Goal: Information Seeking & Learning: Learn about a topic

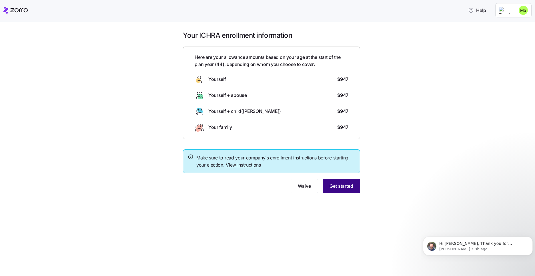
click at [339, 187] on span "Get started" at bounding box center [341, 186] width 24 height 7
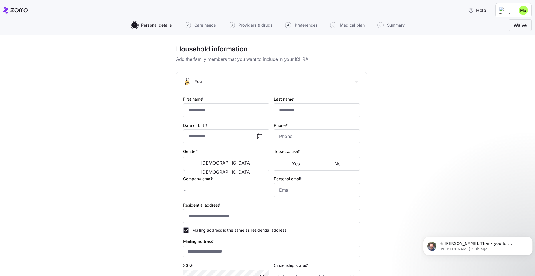
type input "**********"
type input "******"
type input "michelle.shanik@trustaffingpartners.com"
type input "michelle.kosar@yahoo.com"
type input "**********"
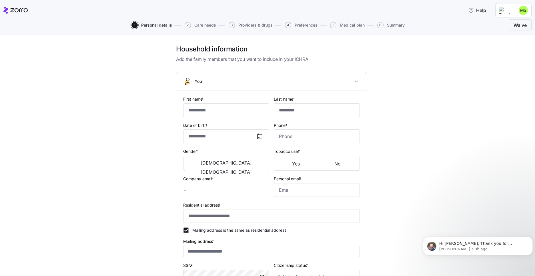
checkbox input "true"
type input "**********"
type input "(347) 988-4115"
type input "US citizen"
type input "Married"
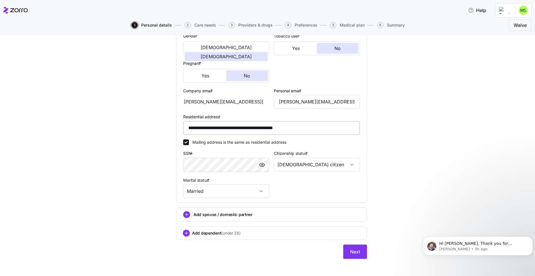
scroll to position [119, 0]
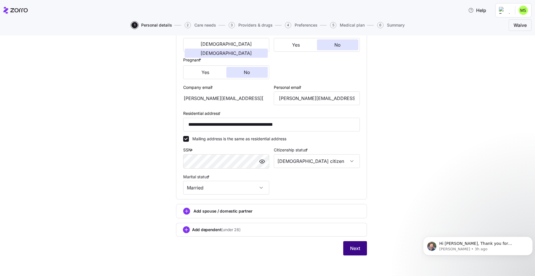
click at [350, 249] on span "Next" at bounding box center [355, 248] width 10 height 7
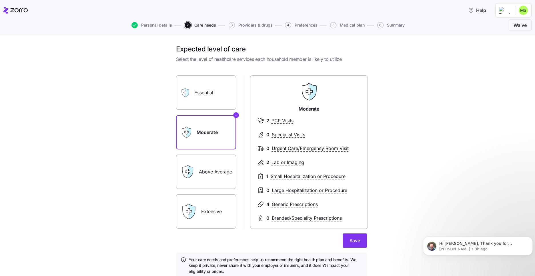
click at [207, 171] on label "Above Average" at bounding box center [206, 172] width 60 height 34
click at [0, 0] on input "Above Average" at bounding box center [0, 0] width 0 height 0
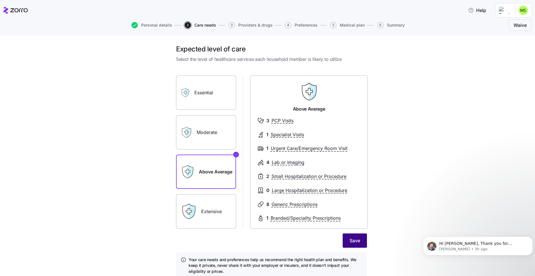
click at [355, 239] on span "Save" at bounding box center [354, 240] width 11 height 7
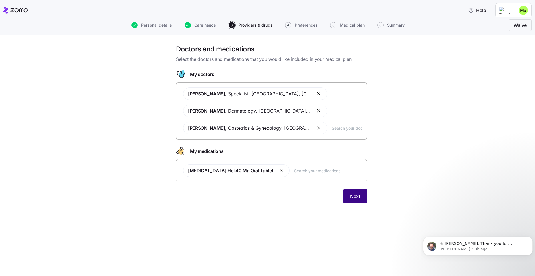
click at [358, 198] on span "Next" at bounding box center [355, 196] width 10 height 7
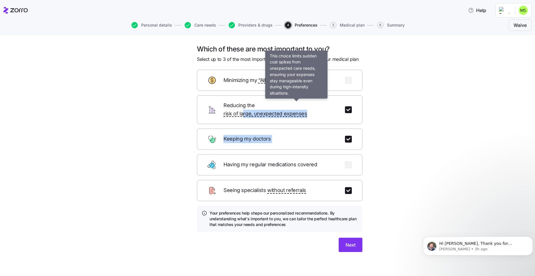
drag, startPoint x: 286, startPoint y: 135, endPoint x: 276, endPoint y: 104, distance: 32.4
click at [276, 104] on form "Minimizing my “All-In Costs” Reducing the risk of large, unexpected expenses Ke…" at bounding box center [279, 161] width 165 height 182
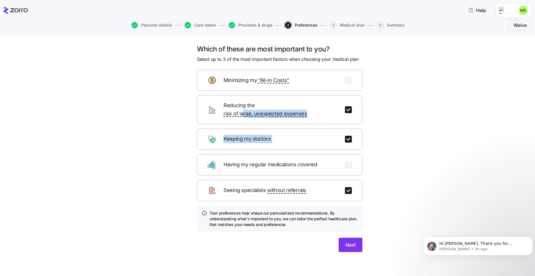
click at [277, 141] on div "Keeping my doctors" at bounding box center [279, 139] width 165 height 21
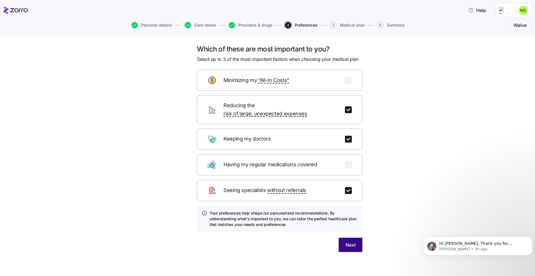
click at [353, 241] on span "Next" at bounding box center [350, 244] width 10 height 7
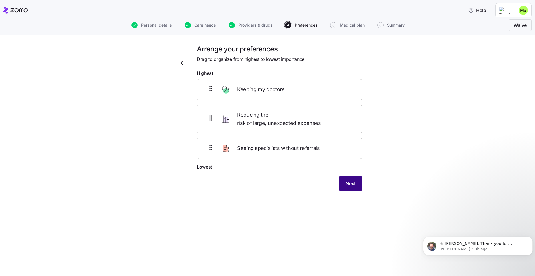
click at [353, 180] on span "Next" at bounding box center [350, 183] width 10 height 7
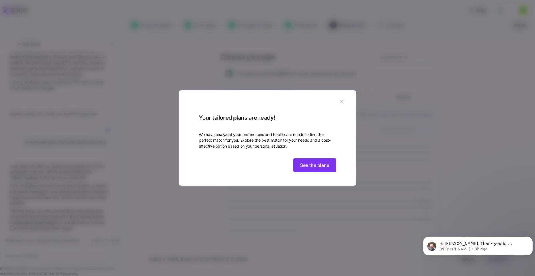
scroll to position [341, 0]
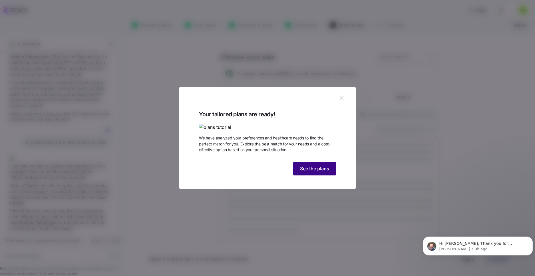
click at [314, 172] on span "See the plans" at bounding box center [314, 168] width 29 height 7
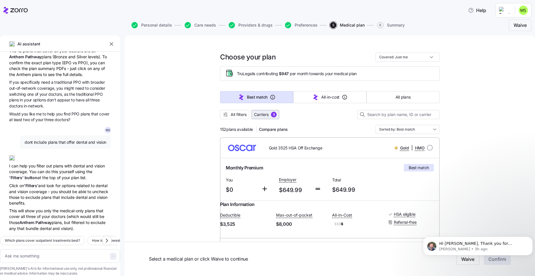
click at [259, 113] on span "Carriers" at bounding box center [261, 115] width 15 height 6
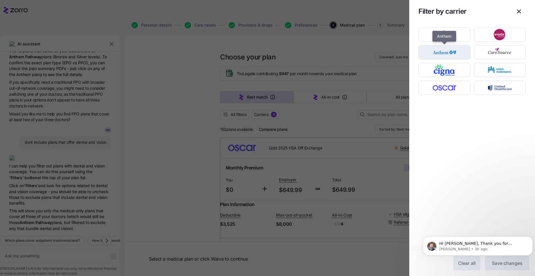
click at [448, 52] on img "button" at bounding box center [444, 52] width 42 height 11
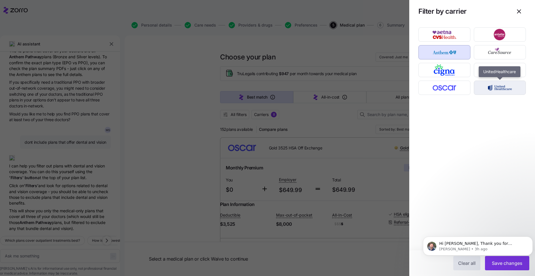
drag, startPoint x: 491, startPoint y: 87, endPoint x: 497, endPoint y: 92, distance: 7.9
click at [491, 87] on img "button" at bounding box center [500, 87] width 42 height 11
click at [514, 263] on body "Hi Michelle, Thank you for bringing this issue to our attention. It has been re…" at bounding box center [478, 249] width 110 height 44
click at [504, 264] on body "Hi Michelle, Thank you for bringing this issue to our attention. It has been re…" at bounding box center [478, 249] width 110 height 44
click at [529, 237] on button "Dismiss notification" at bounding box center [530, 238] width 7 height 7
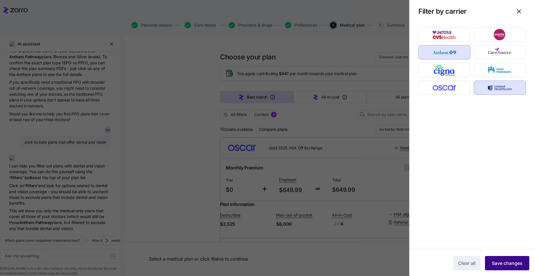
click at [505, 263] on span "Save changes" at bounding box center [507, 263] width 31 height 7
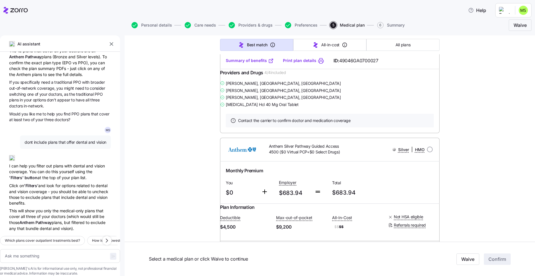
scroll to position [1726, 0]
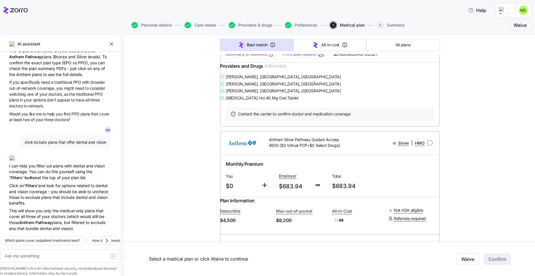
click at [251, 57] on link "Summary of benefits" at bounding box center [250, 54] width 48 height 6
drag, startPoint x: 267, startPoint y: 86, endPoint x: 348, endPoint y: 91, distance: 80.7
drag, startPoint x: 348, startPoint y: 91, endPoint x: 303, endPoint y: 88, distance: 45.2
copy span "Anthem Silver Pathway Guided Access 5350 ($0 Virtual PCP+$0 Select Drugs)"
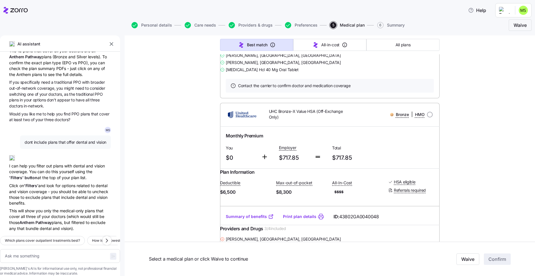
scroll to position [1943, 0]
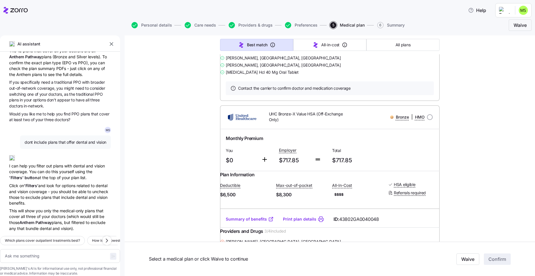
click at [247, 31] on link "Summary of benefits" at bounding box center [250, 28] width 48 height 6
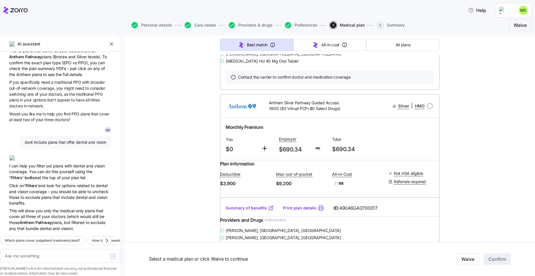
scroll to position [2340, 0]
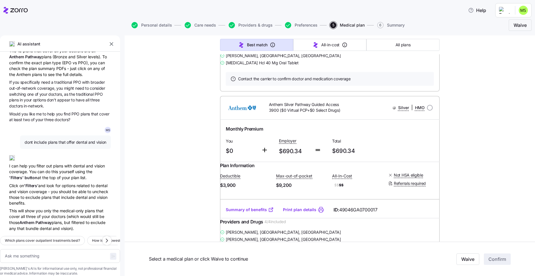
click at [252, 22] on link "Summary of benefits" at bounding box center [250, 19] width 48 height 6
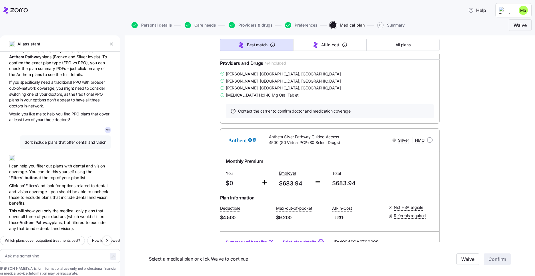
scroll to position [1726, 0]
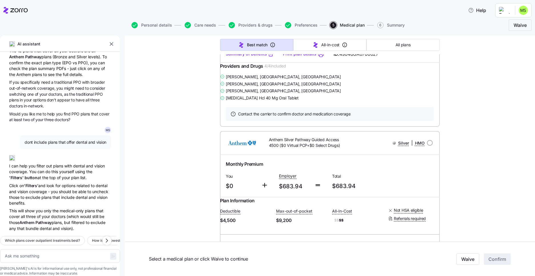
click at [243, 57] on link "Summary of benefits" at bounding box center [250, 54] width 48 height 6
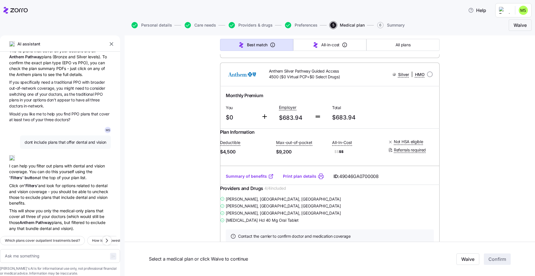
scroll to position [1799, 0]
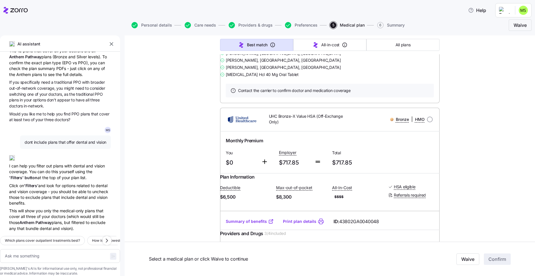
scroll to position [1943, 0]
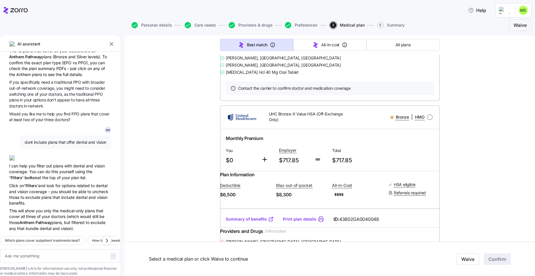
click at [247, 31] on link "Summary of benefits" at bounding box center [250, 28] width 48 height 6
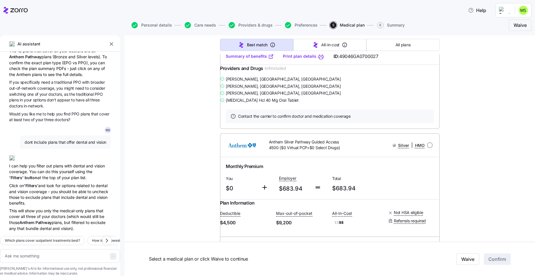
scroll to position [1726, 0]
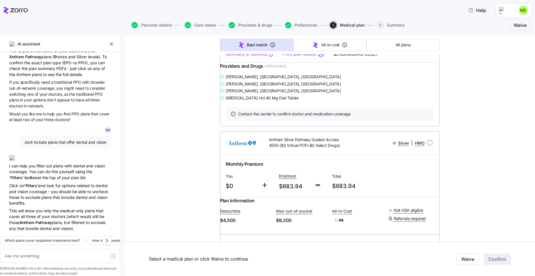
click at [250, 57] on link "Summary of benefits" at bounding box center [250, 54] width 48 height 6
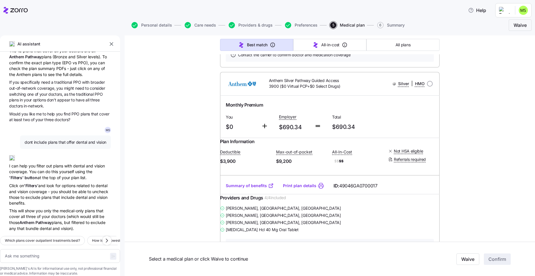
scroll to position [2376, 0]
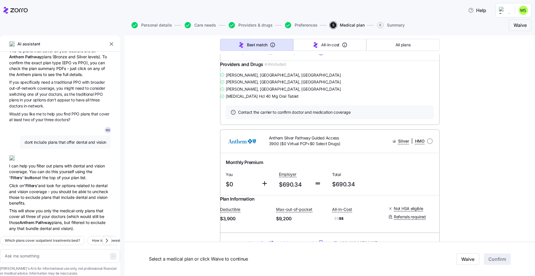
scroll to position [2304, 0]
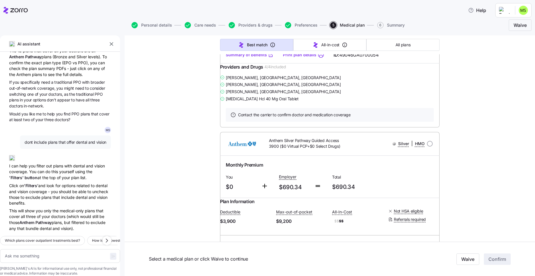
drag, startPoint x: 268, startPoint y: 132, endPoint x: 295, endPoint y: 144, distance: 29.0
drag, startPoint x: 295, startPoint y: 144, endPoint x: 289, endPoint y: 135, distance: 11.2
copy span "nthem Silver Pathway PCP Copay Choice 4000 ($0 Virtual PCP+$0 Select Drugs)"
click at [22, 249] on textarea at bounding box center [60, 256] width 120 height 14
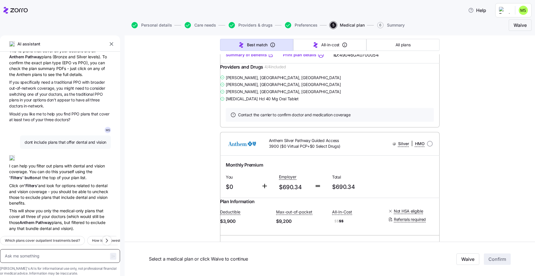
type textarea "x"
type textarea "d"
type textarea "x"
type textarea "doe"
type textarea "x"
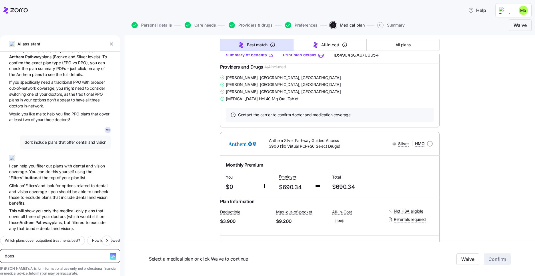
type textarea "does"
type textarea "x"
type textarea "does th"
type textarea "x"
type textarea "does"
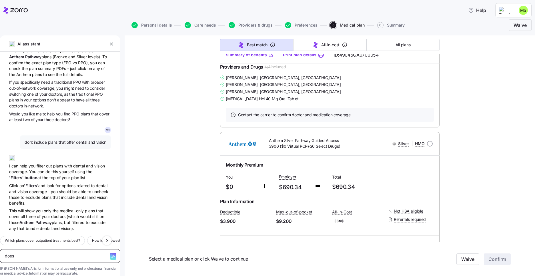
type textarea "x"
type textarea "does"
type textarea "x"
type textarea "d"
type textarea "x"
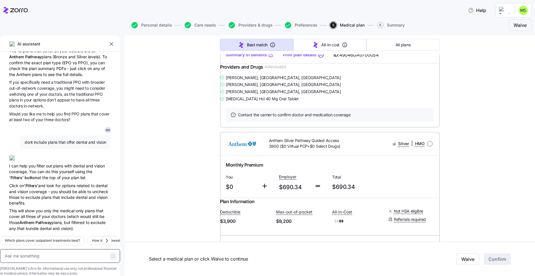
type textarea "x"
type textarea "is"
type textarea "x"
type textarea "i"
type textarea "x"
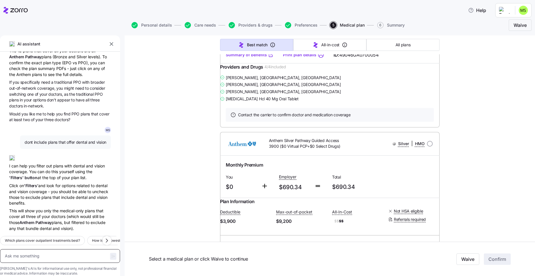
type textarea "x"
type textarea "t"
type textarea "x"
type textarea "th"
type textarea "x"
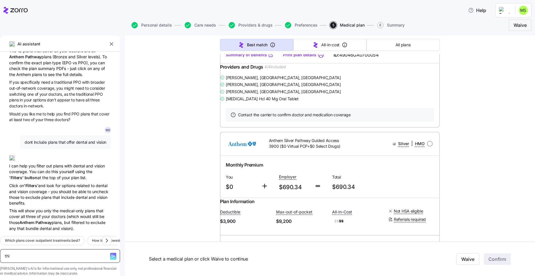
type textarea "this"
type textarea "x"
type textarea "this"
type textarea "x"
type textarea "this i"
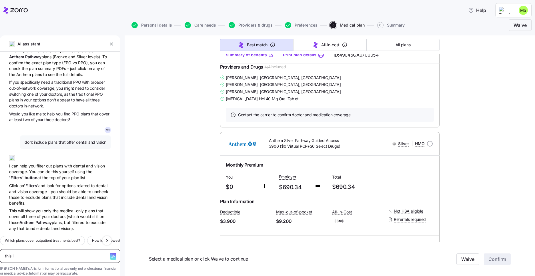
type textarea "x"
type textarea "this is"
type textarea "x"
type textarea "this is o"
type textarea "x"
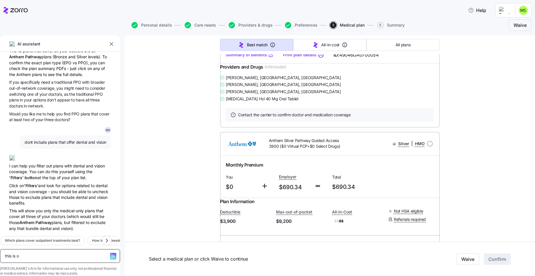
type textarea "this is on"
type textarea "x"
type textarea "this is onl"
type textarea "x"
type textarea "this is only"
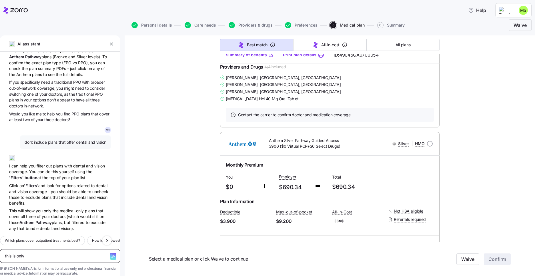
type textarea "x"
type textarea "this is only"
type textarea "x"
type textarea "this is only fo"
type textarea "x"
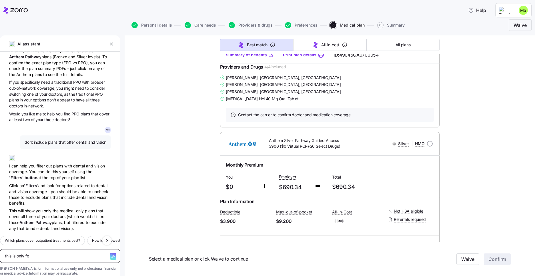
type textarea "this is only for"
type textarea "x"
type textarea "this is only for"
type textarea "x"
type textarea "this is only for m"
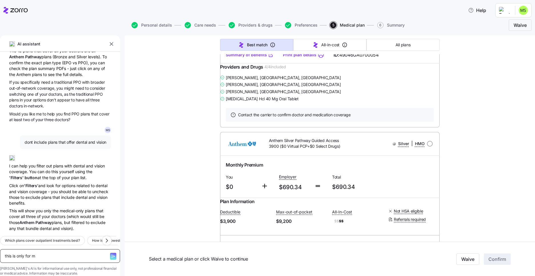
type textarea "x"
type textarea "this is only for me"
type textarea "x"
type textarea "this is only for medi"
type textarea "x"
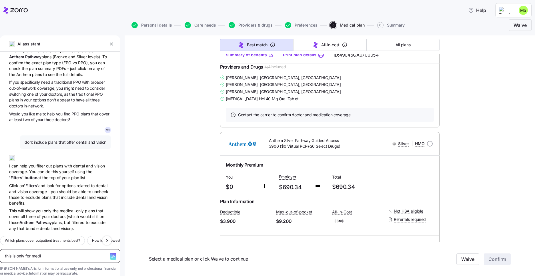
type textarea "this is only for medic"
type textarea "x"
type textarea "this is only for medica"
type textarea "x"
type textarea "this is only for medical"
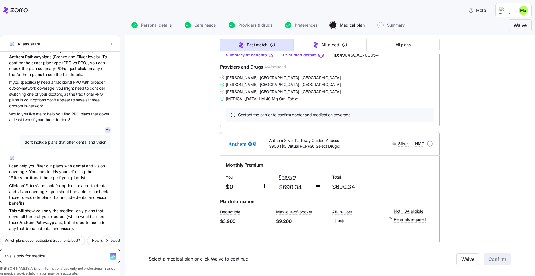
type textarea "x"
type textarea "this is only for medical"
type textarea "x"
type textarea "this is only for medic"
type textarea "x"
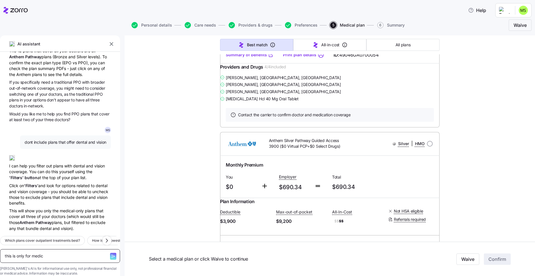
type textarea "this is only for medi"
type textarea "x"
type textarea "this is only for med"
type textarea "x"
type textarea "this is only for me"
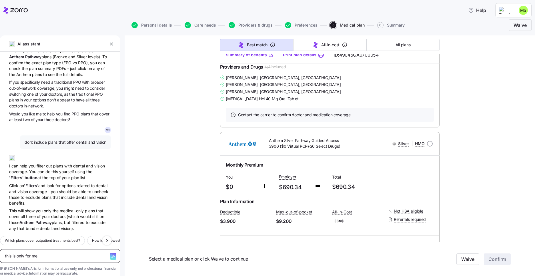
type textarea "x"
type textarea "this is only for m"
type textarea "x"
type textarea "this is only for"
type textarea "x"
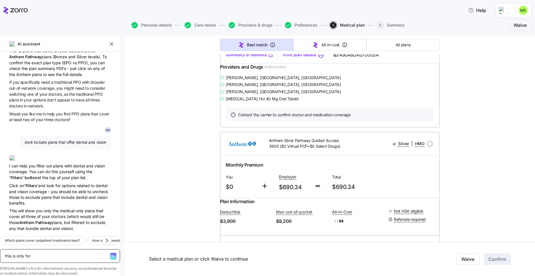
type textarea "this is only for"
type textarea "x"
type textarea "this is only fo"
type textarea "x"
type textarea "this is only f"
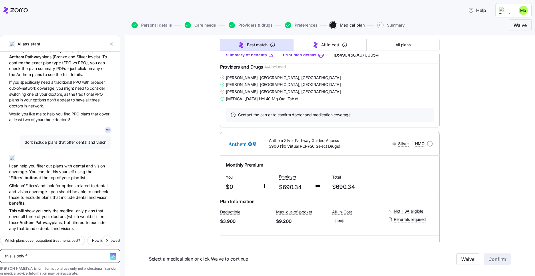
type textarea "x"
type textarea "this is only"
type textarea "x"
type textarea "this is only"
type textarea "x"
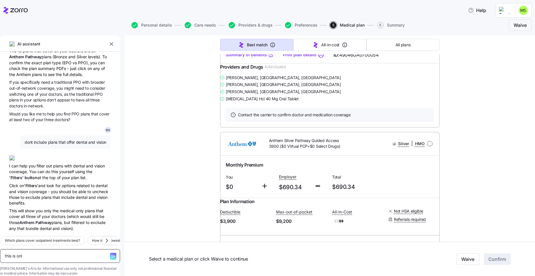
type textarea "this is on"
type textarea "x"
type textarea "this is o"
type textarea "x"
type textarea "this is"
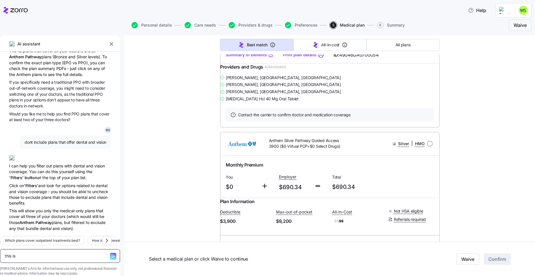
type textarea "x"
type textarea "this is i"
type textarea "x"
type textarea "this is in"
type textarea "x"
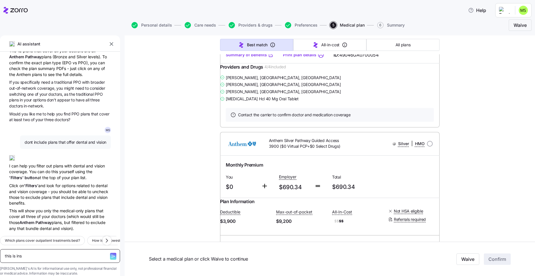
type textarea "this is insu"
type textarea "x"
type textarea "this is insur"
type textarea "x"
type textarea "this is insura"
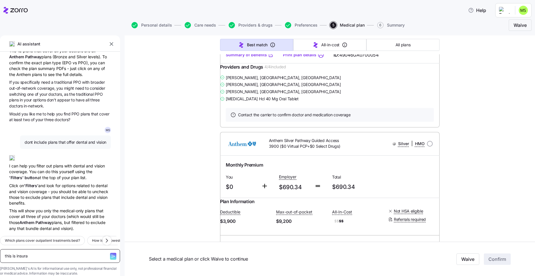
type textarea "x"
type textarea "this is insuran"
type textarea "x"
type textarea "this is insuranc"
type textarea "x"
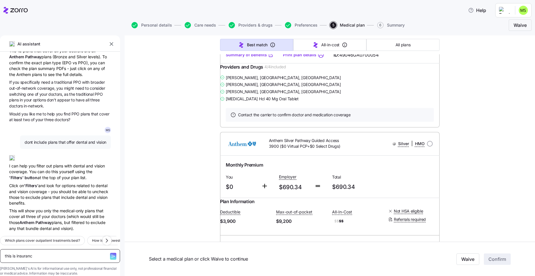
type textarea "this is insurance"
type textarea "x"
type textarea "this is insurance"
type textarea "x"
type textarea "this is insurance i"
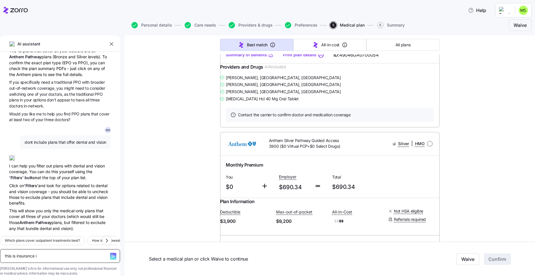
type textarea "x"
type textarea "this is insurance is"
type textarea "x"
type textarea "this is insurance is"
type textarea "x"
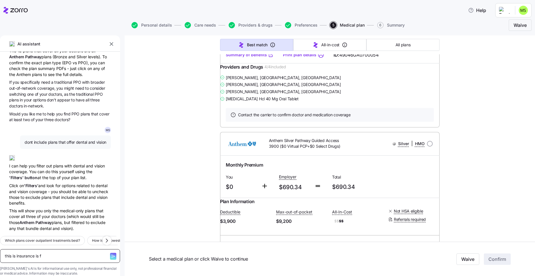
type textarea "this is insurance is fo"
type textarea "x"
type textarea "this is insurance is for"
type textarea "x"
type textarea "this is insurance is for"
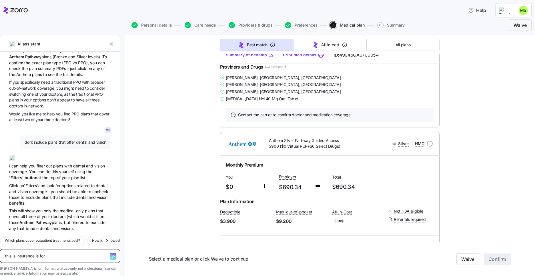
type textarea "x"
type textarea "this is insurance is for m"
type textarea "x"
type textarea "this is insurance is for me"
type textarea "x"
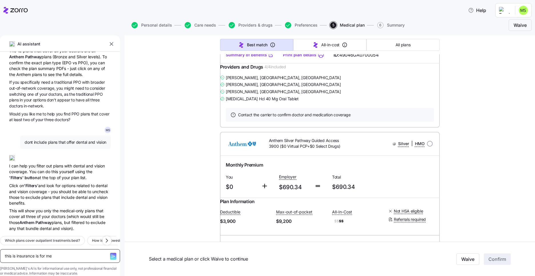
type textarea "this is insurance is for med"
type textarea "x"
type textarea "this is insurance is for medci"
type textarea "x"
type textarea "this is insurance is for medcia"
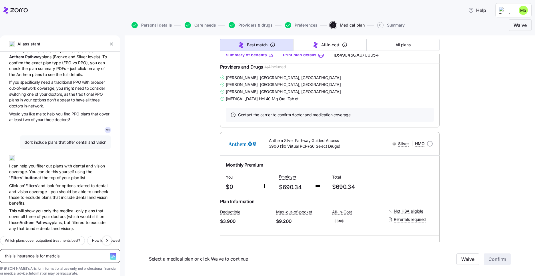
type textarea "x"
type textarea "this is insurance is for medci"
type textarea "x"
type textarea "this is insurance is for medc"
type textarea "x"
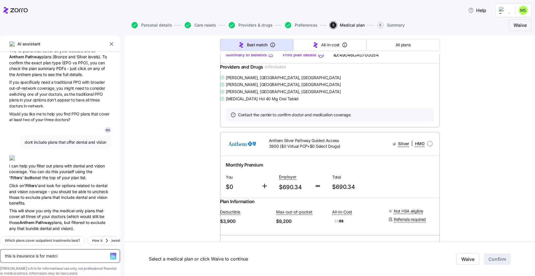
type textarea "this is insurance is for medcic"
type textarea "x"
type textarea "this is insurance is for medci"
type textarea "x"
type textarea "this is insurance is for medc"
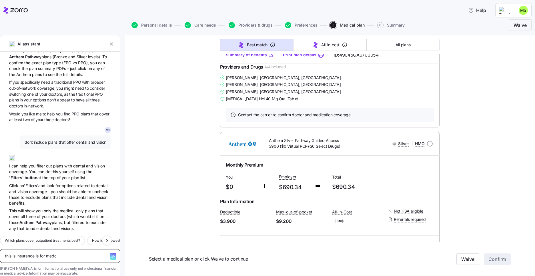
type textarea "x"
type textarea "this is insurance is for med"
type textarea "x"
type textarea "this is insurance is for medi"
type textarea "x"
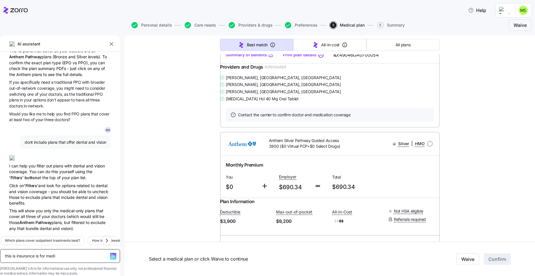
type textarea "this is insurance is for medic"
type textarea "x"
type textarea "this is insurance is for medical"
type textarea "x"
type textarea "this is insurance is for medical"
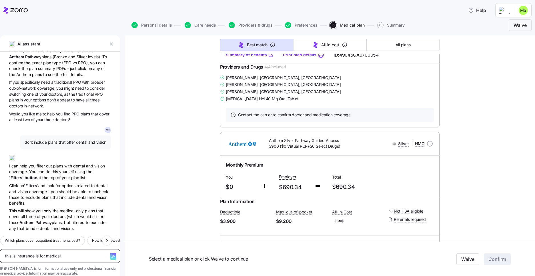
type textarea "x"
type textarea "this is insurance is for medical o"
type textarea "x"
type textarea "this is insurance is for medical on"
type textarea "x"
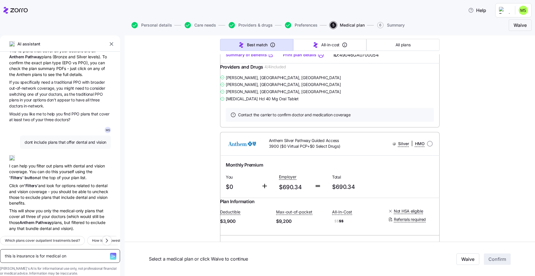
type textarea "this is insurance is for medical onk"
type textarea "x"
type textarea "this is insurance is for medical on"
type textarea "x"
type textarea "this is insurance is for medical ony"
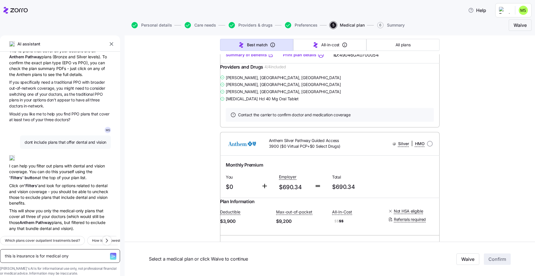
type textarea "x"
type textarea "this is insurance is for medical ony"
type textarea "x"
type textarea "this is insurance is for medical ony"
type textarea "x"
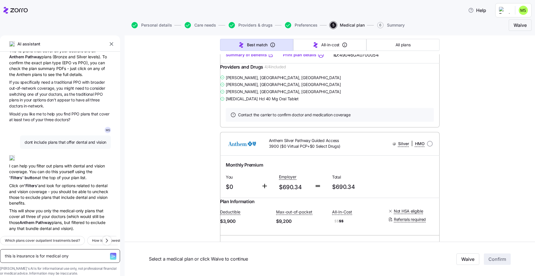
type textarea "this is insurance is for medical on"
type textarea "x"
type textarea "this is insurance is for medical onk"
type textarea "x"
type textarea "this is insurance is for medical onky"
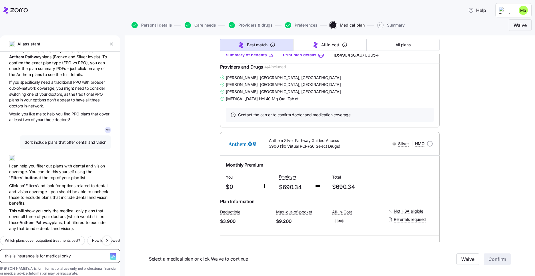
type textarea "x"
type textarea "this is insurance is for medical onky c"
type textarea "x"
type textarea "this is insurance is for medical onky co"
type textarea "x"
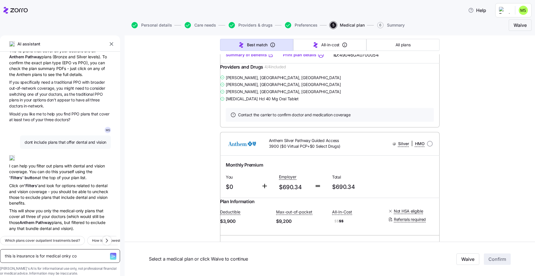
type textarea "this is insurance is for medical onky cor"
type textarea "x"
type textarea "this is insurance is for medical onky corr"
type textarea "x"
type textarea "this is insurance is for medical onky corre"
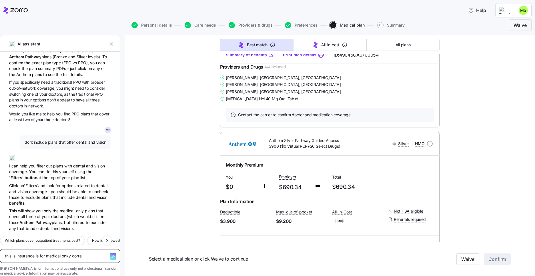
type textarea "x"
type textarea "this is insurance is for medical onky corr"
type textarea "x"
type textarea "this is insurance is for medical onky cor"
type textarea "x"
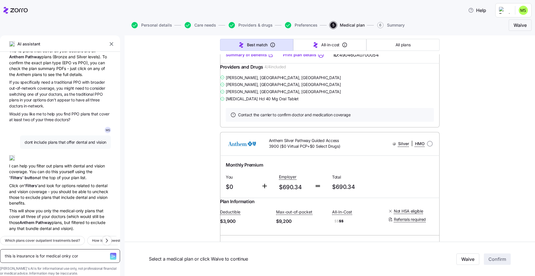
type textarea "this is insurance is for medical onky co"
type textarea "x"
type textarea "this is insurance is for medical onky c"
paste textarea "nthem Silver Pathway PCP Copay Choice 4000 ($0 Virtual PCP+$0 Select Drugs)"
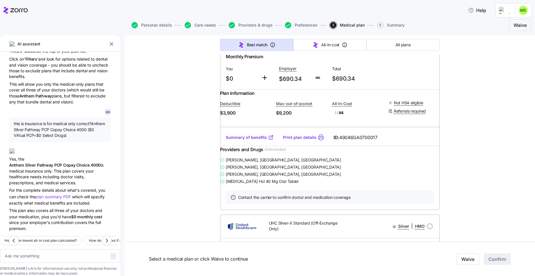
scroll to position [2376, 0]
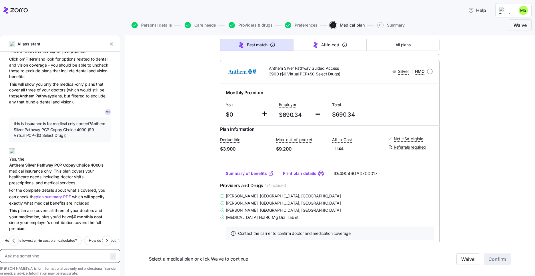
click at [23, 249] on textarea at bounding box center [60, 256] width 120 height 14
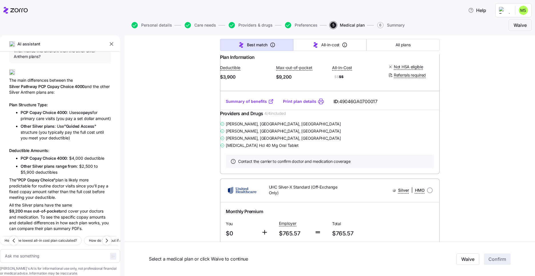
scroll to position [2412, 0]
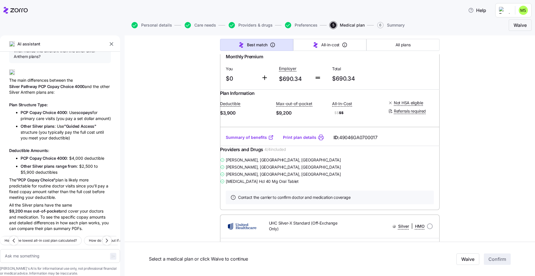
click at [27, 249] on textarea at bounding box center [60, 256] width 120 height 14
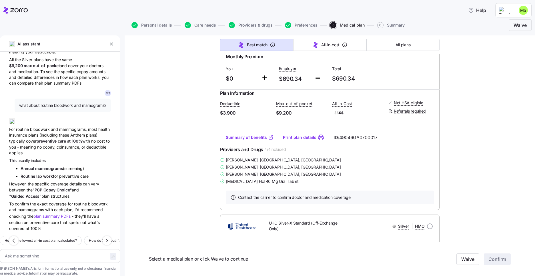
scroll to position [2448, 0]
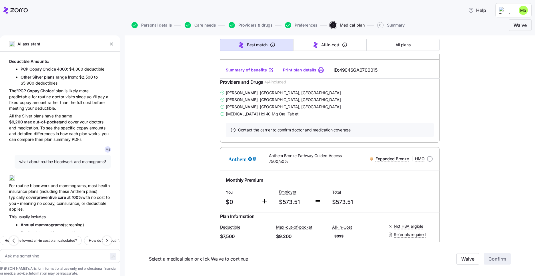
scroll to position [0, 0]
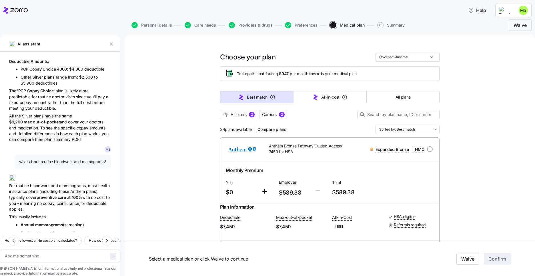
click at [266, 111] on button "Carriers 2" at bounding box center [273, 114] width 28 height 9
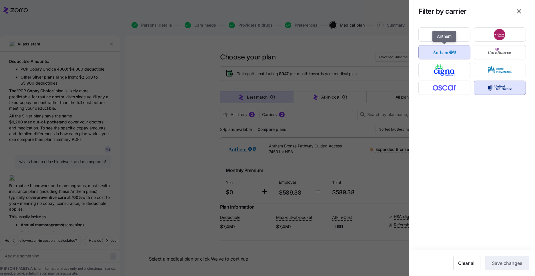
click at [451, 53] on img "button" at bounding box center [444, 52] width 42 height 11
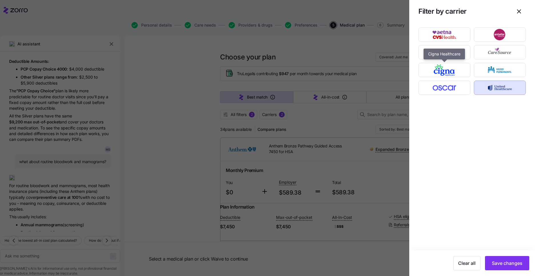
click at [452, 68] on img "button" at bounding box center [444, 69] width 42 height 11
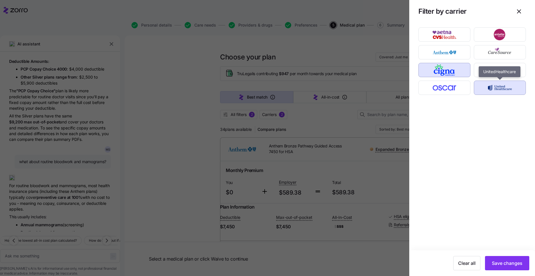
click at [497, 89] on img "button" at bounding box center [500, 87] width 42 height 11
drag, startPoint x: 506, startPoint y: 265, endPoint x: 277, endPoint y: 159, distance: 252.2
click at [506, 264] on span "Save changes" at bounding box center [507, 263] width 31 height 7
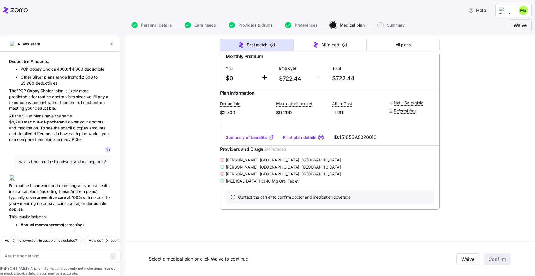
scroll to position [2205, 0]
click at [527, 9] on html "Help Personal details Care needs Providers & drugs Preferences 5 Medical plan 6…" at bounding box center [267, 136] width 535 height 273
click at [514, 35] on div "Log out" at bounding box center [508, 35] width 22 height 6
